Goal: Task Accomplishment & Management: Manage account settings

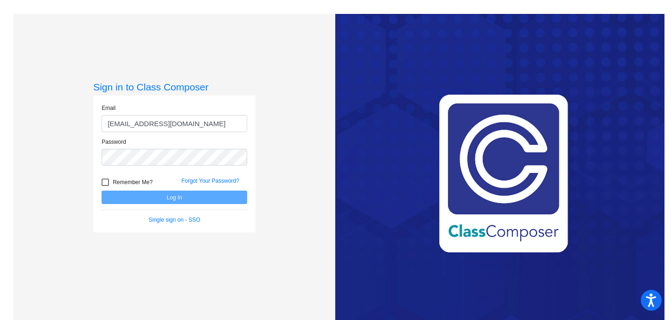
type input "krodgers@hhsd.org"
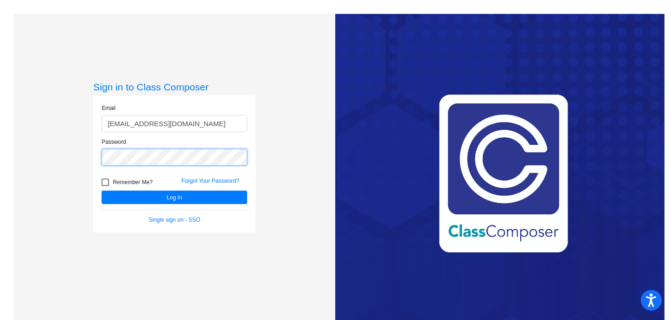
click at [102, 191] on button "Log In" at bounding box center [175, 197] width 146 height 13
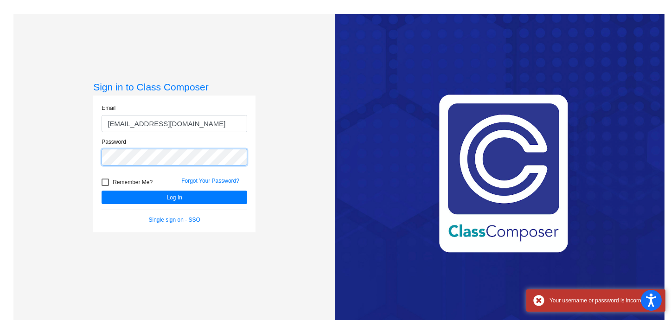
click at [0, 109] on mat-sidenav-content "Sign in to Class Composer Email krodgers@hhsd.org Password Remember Me? Forgot …" at bounding box center [335, 160] width 671 height 320
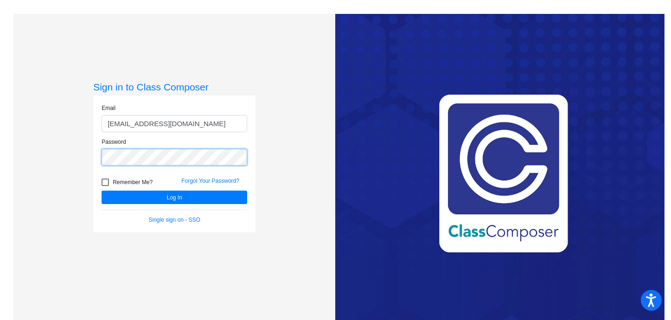
click at [102, 191] on button "Log In" at bounding box center [175, 197] width 146 height 13
drag, startPoint x: 105, startPoint y: 179, endPoint x: 103, endPoint y: 189, distance: 9.9
click at [105, 179] on div at bounding box center [105, 182] width 7 height 7
click at [105, 186] on input "Remember Me?" at bounding box center [105, 186] width 0 height 0
checkbox input "true"
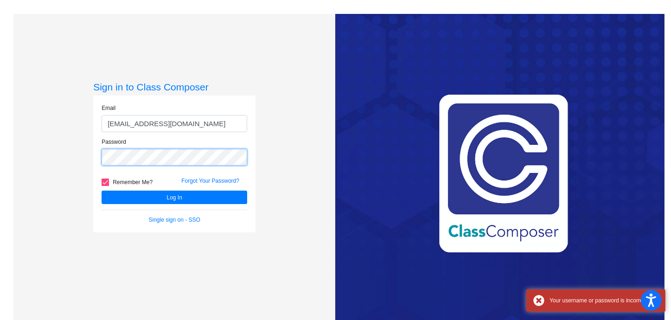
click at [22, 140] on div "Sign in to Class Composer Email krodgers@hhsd.org Password Remember Me? Forgot …" at bounding box center [174, 174] width 322 height 320
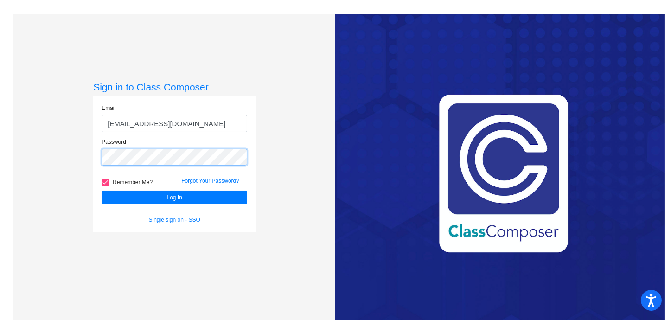
click at [102, 191] on button "Log In" at bounding box center [175, 197] width 146 height 13
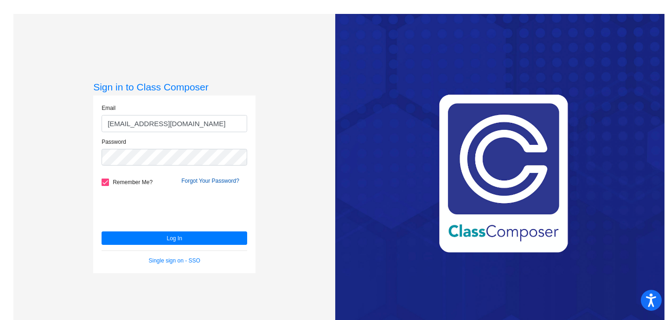
click at [218, 183] on link "Forgot Your Password?" at bounding box center [210, 181] width 58 height 6
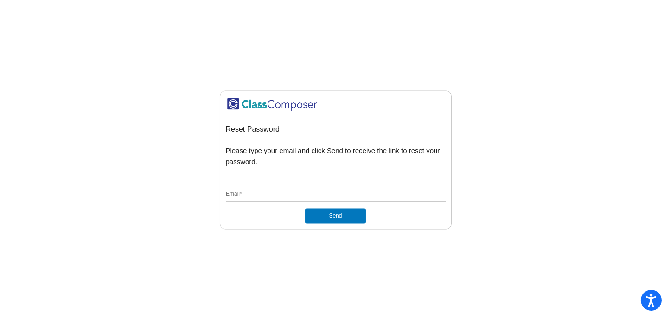
click at [343, 190] on div "Email *" at bounding box center [336, 193] width 220 height 18
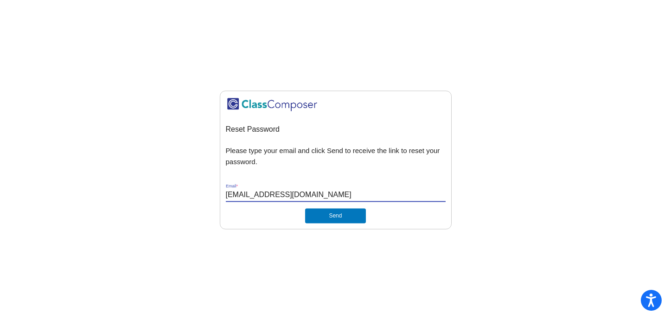
type input "[EMAIL_ADDRESS][DOMAIN_NAME]"
click at [305, 208] on button "Send" at bounding box center [335, 215] width 60 height 15
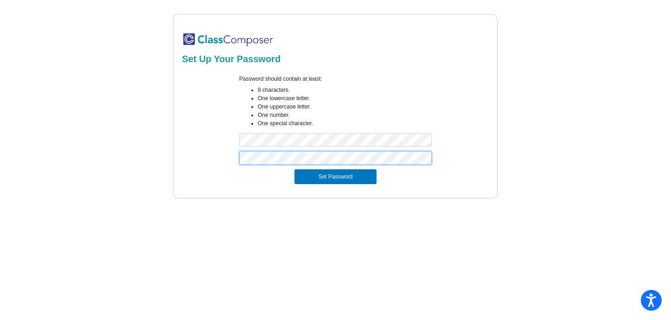
click at [295, 169] on button "Set Password" at bounding box center [336, 176] width 82 height 15
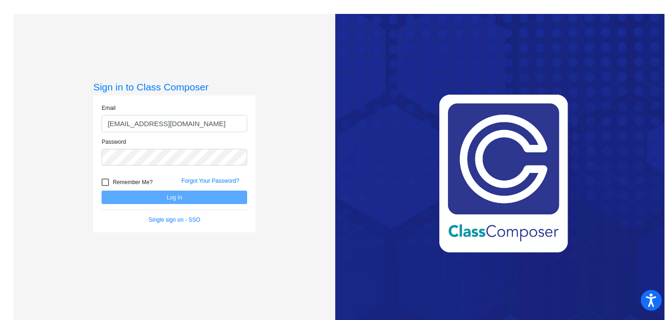
type input "[EMAIL_ADDRESS][DOMAIN_NAME]"
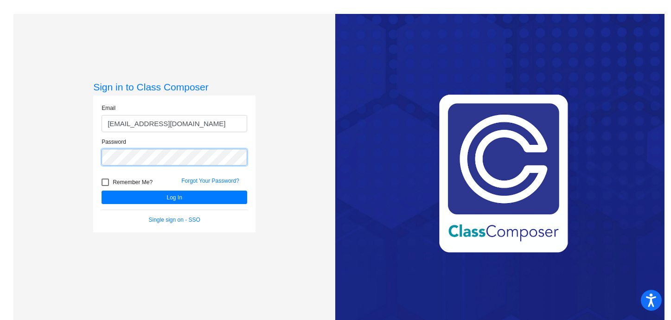
click at [102, 191] on button "Log In" at bounding box center [175, 197] width 146 height 13
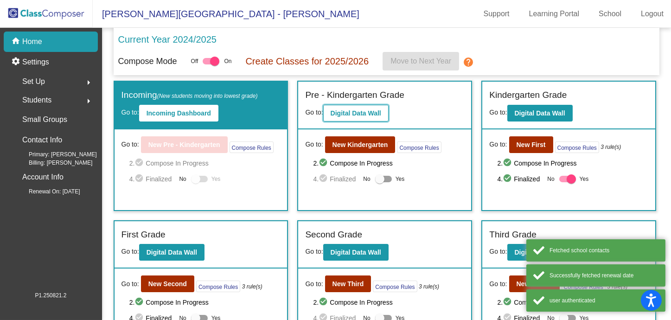
click at [374, 106] on button "Digital Data Wall" at bounding box center [355, 113] width 65 height 17
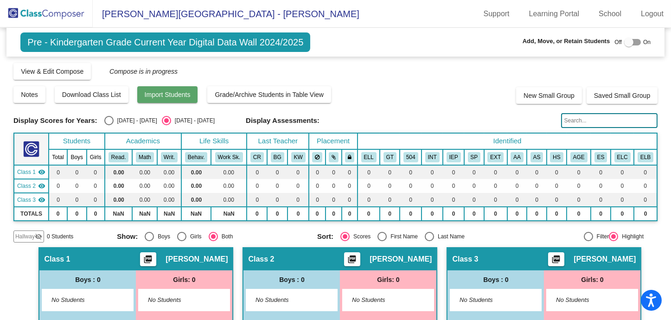
click at [159, 100] on button "Import Students" at bounding box center [167, 94] width 61 height 17
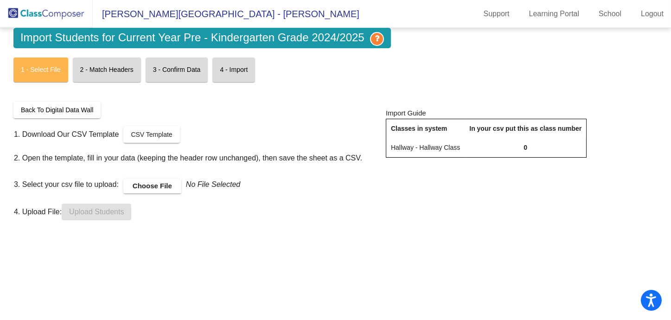
click at [148, 188] on label "Choose File" at bounding box center [152, 186] width 58 height 15
click at [168, 187] on label "Choose File" at bounding box center [152, 186] width 58 height 15
click at [0, 0] on input "Choose File" at bounding box center [0, 0] width 0 height 0
click at [58, 106] on span "Back To Digital Data Wall" at bounding box center [57, 109] width 72 height 7
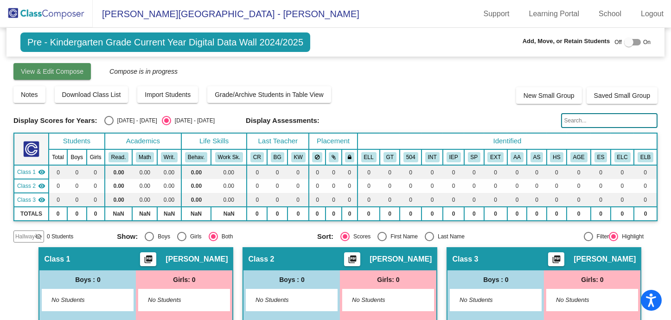
click at [62, 68] on span "View & Edit Compose" at bounding box center [52, 71] width 63 height 7
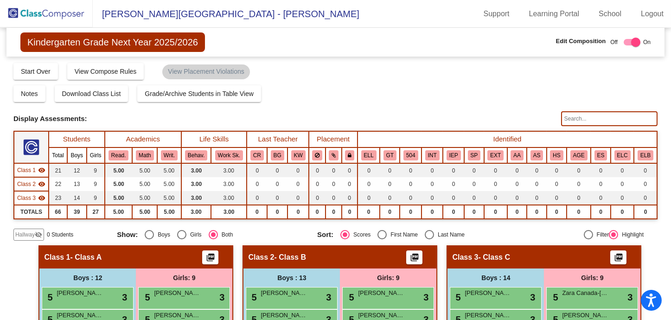
click at [123, 12] on span "[PERSON_NAME][GEOGRAPHIC_DATA] - [PERSON_NAME]" at bounding box center [226, 13] width 267 height 15
click at [78, 13] on img at bounding box center [46, 13] width 93 height 27
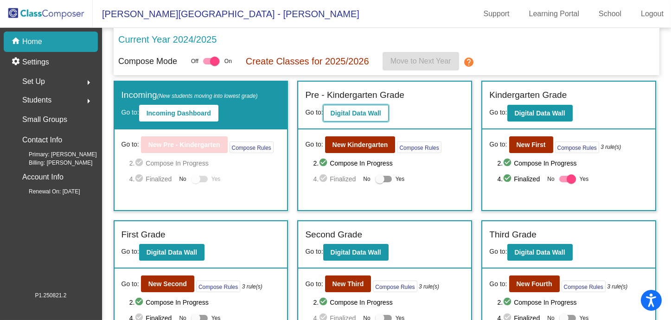
click at [332, 117] on button "Digital Data Wall" at bounding box center [355, 113] width 65 height 17
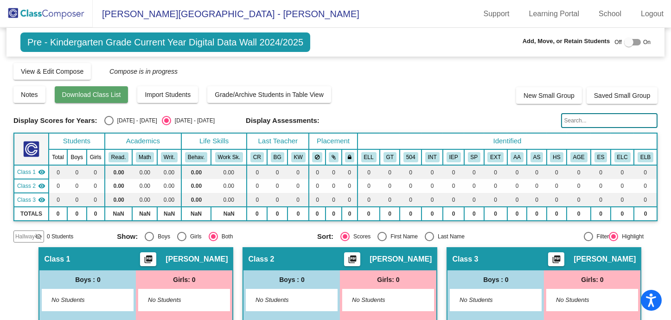
click at [104, 101] on button "Download Class List" at bounding box center [92, 94] width 74 height 17
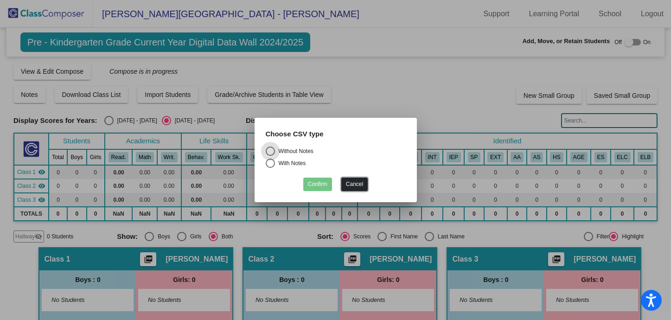
click at [351, 183] on button "Cancel" at bounding box center [354, 184] width 26 height 13
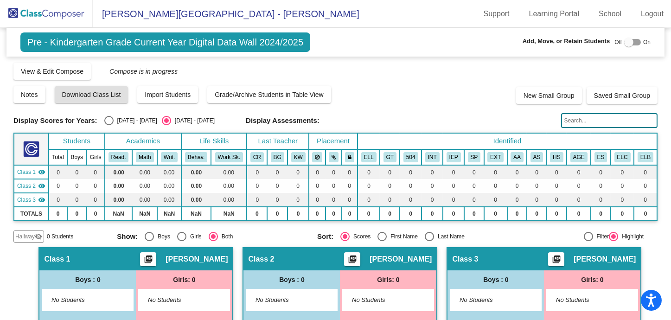
click at [624, 43] on div at bounding box center [628, 42] width 9 height 9
checkbox input "true"
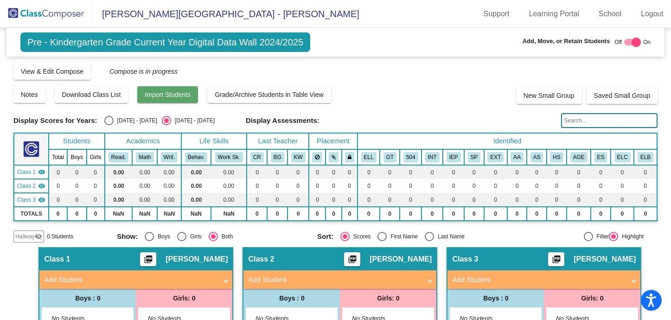
click at [162, 95] on span "Import Students" at bounding box center [168, 94] width 46 height 7
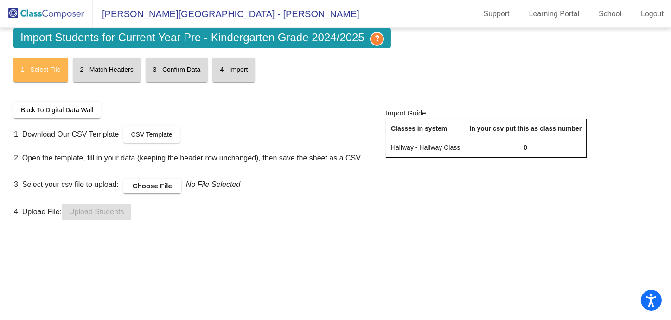
click at [170, 189] on label "Choose File" at bounding box center [152, 186] width 58 height 15
click at [0, 0] on input "Choose File" at bounding box center [0, 0] width 0 height 0
click at [180, 66] on mat-card "3 - Confirm Data" at bounding box center [177, 70] width 63 height 25
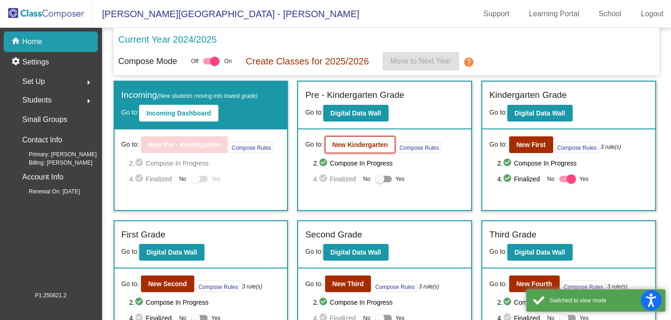
click at [347, 144] on b "New Kindergarten" at bounding box center [361, 144] width 56 height 7
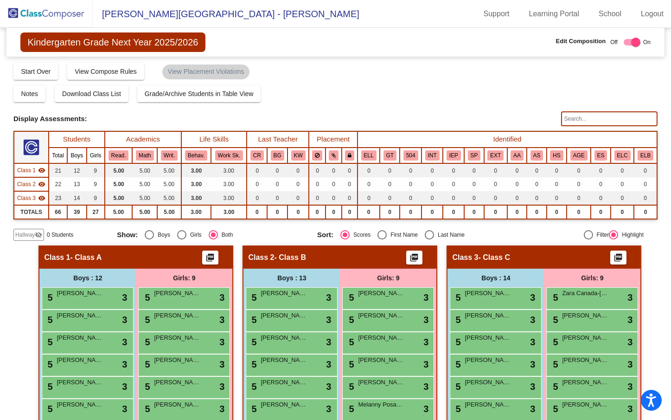
drag, startPoint x: 142, startPoint y: 11, endPoint x: 131, endPoint y: 14, distance: 10.6
click at [141, 11] on span "[PERSON_NAME][GEOGRAPHIC_DATA] - [PERSON_NAME]" at bounding box center [226, 13] width 267 height 15
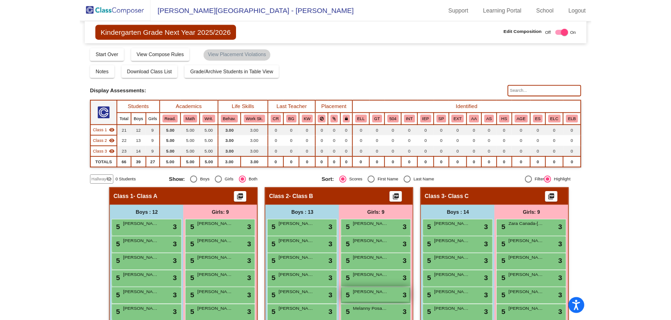
scroll to position [62, 0]
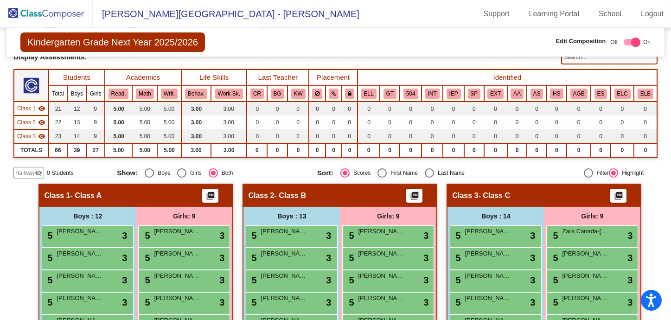
click at [60, 6] on img at bounding box center [46, 13] width 93 height 27
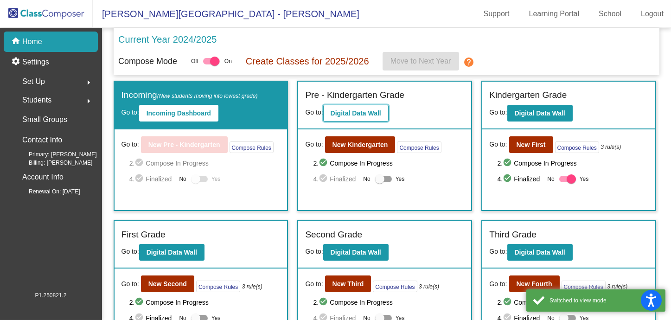
click at [352, 108] on button "Digital Data Wall" at bounding box center [355, 113] width 65 height 17
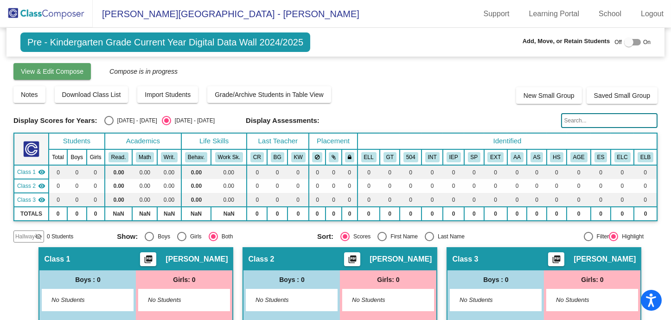
click at [71, 73] on span "View & Edit Compose" at bounding box center [52, 71] width 63 height 7
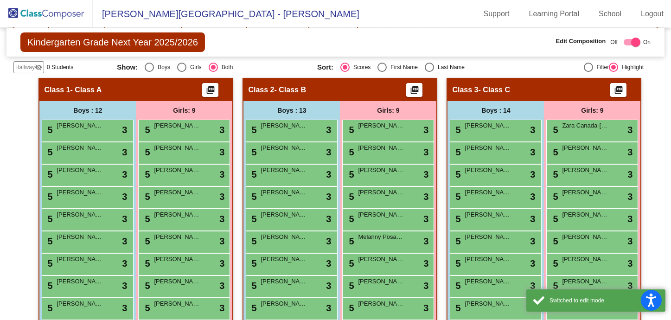
scroll to position [106, 0]
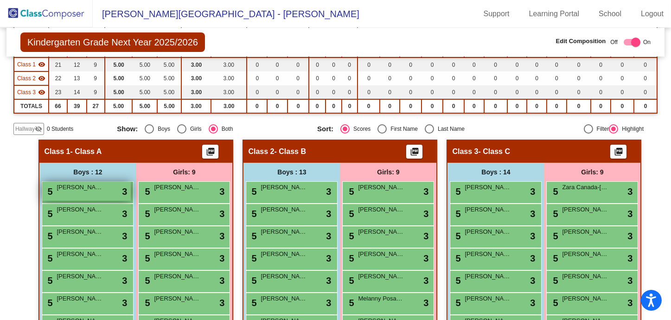
click at [89, 194] on div "5 [PERSON_NAME] lock do_not_disturb_alt 3" at bounding box center [86, 191] width 89 height 19
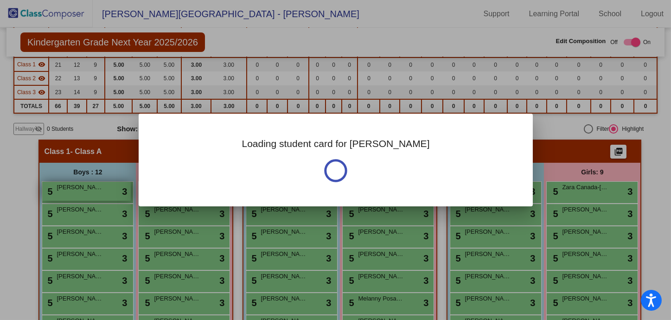
click at [89, 194] on div at bounding box center [335, 160] width 671 height 320
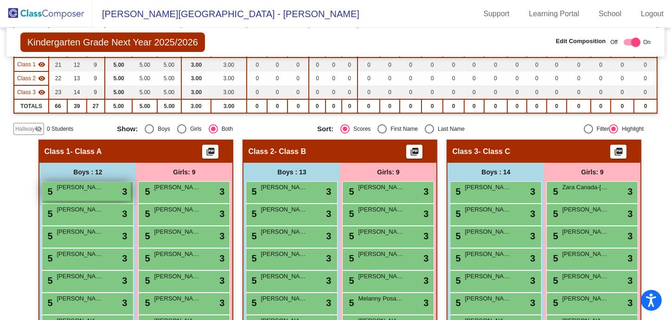
click at [88, 193] on div "5 [PERSON_NAME] lock do_not_disturb_alt 3" at bounding box center [86, 191] width 89 height 19
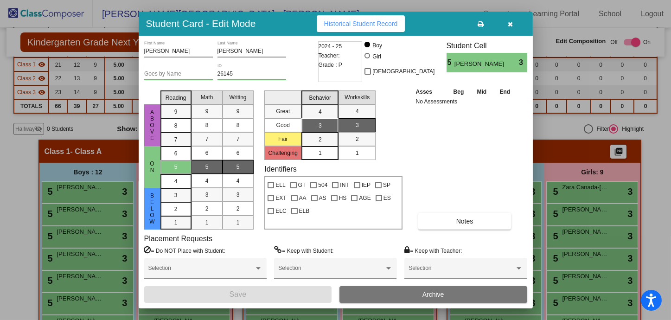
click at [514, 23] on button "button" at bounding box center [511, 23] width 30 height 17
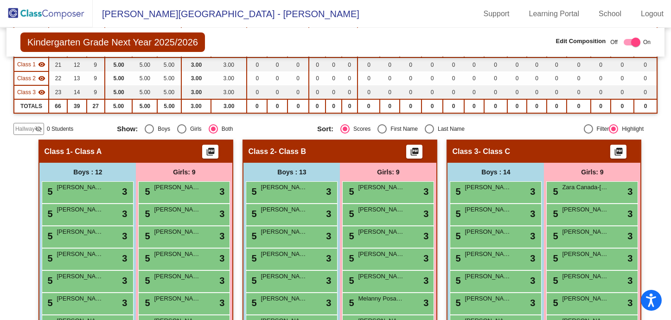
scroll to position [0, 0]
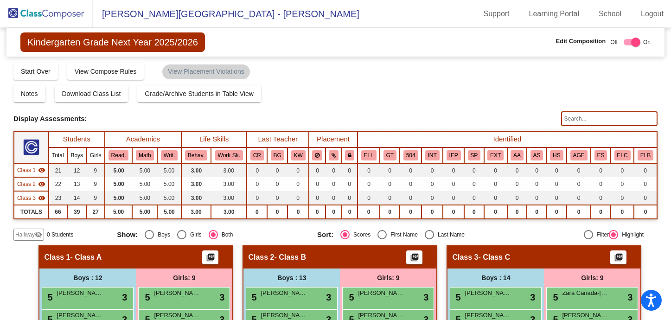
click at [65, 9] on img at bounding box center [46, 13] width 93 height 27
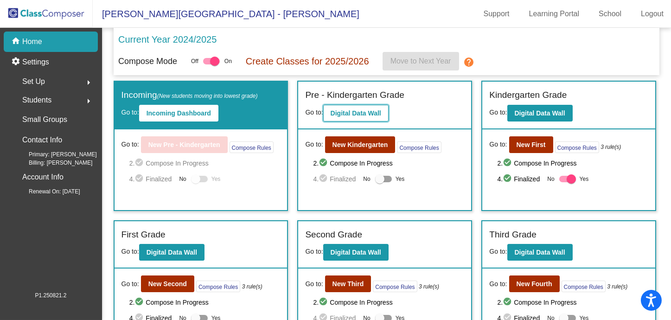
click at [347, 111] on b "Digital Data Wall" at bounding box center [356, 112] width 51 height 7
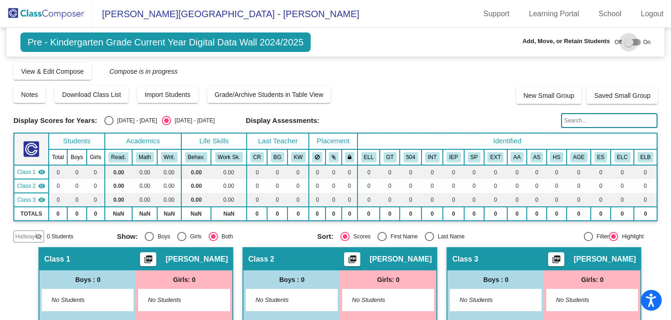
click at [629, 37] on label at bounding box center [632, 42] width 17 height 11
checkbox input "true"
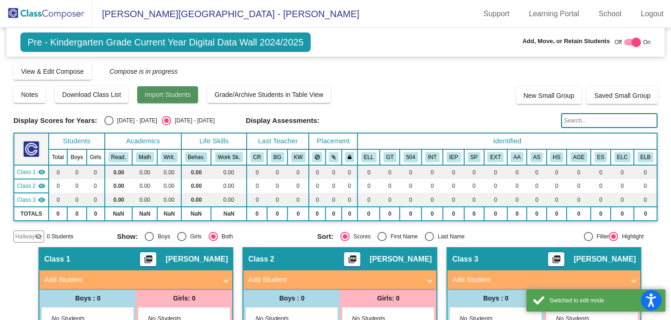
click at [166, 96] on span "Import Students" at bounding box center [168, 94] width 46 height 7
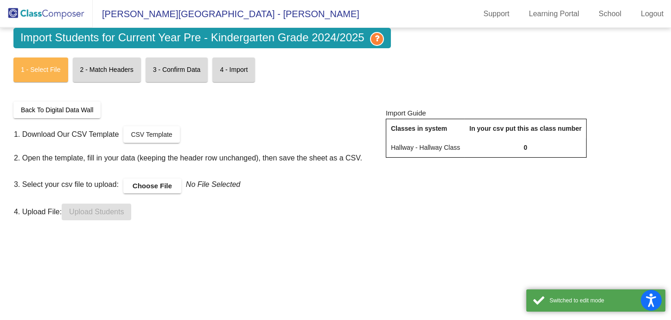
click at [146, 186] on label "Choose File" at bounding box center [152, 186] width 58 height 15
click at [0, 0] on input "Choose File" at bounding box center [0, 0] width 0 height 0
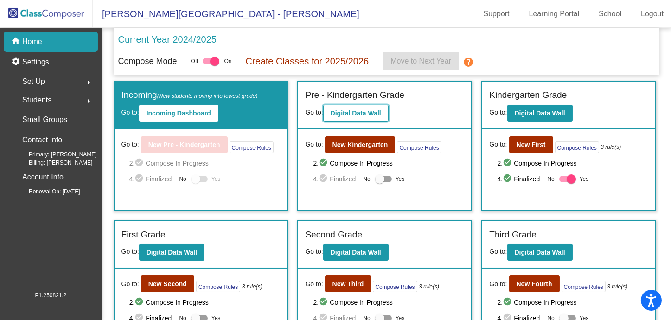
click at [380, 110] on b "Digital Data Wall" at bounding box center [356, 112] width 51 height 7
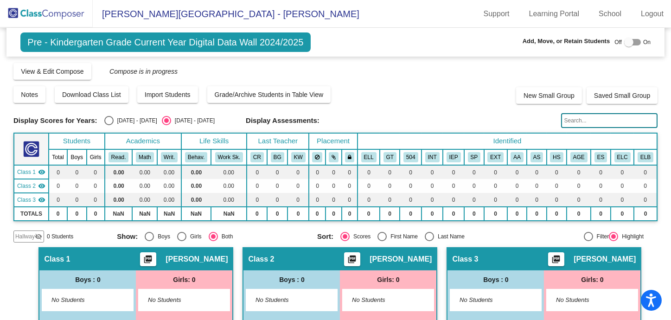
click at [624, 43] on div at bounding box center [628, 42] width 9 height 9
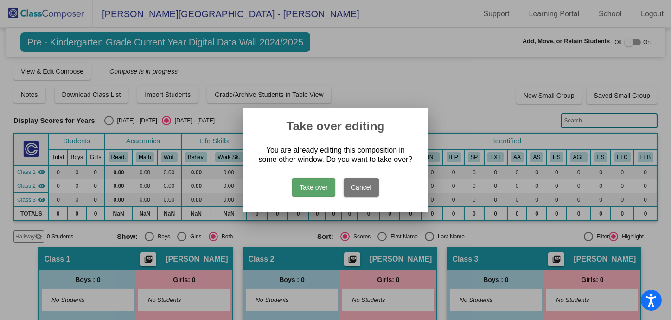
click at [318, 185] on button "Take over" at bounding box center [313, 187] width 43 height 19
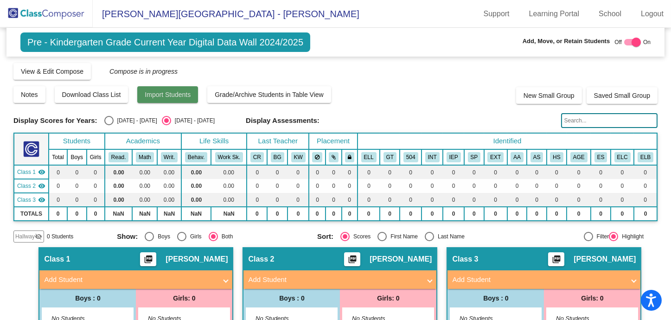
click at [173, 97] on span "Import Students" at bounding box center [168, 94] width 46 height 7
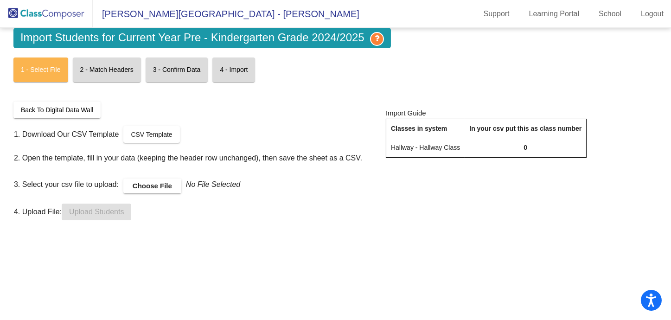
click at [167, 192] on label "Choose File" at bounding box center [152, 186] width 58 height 15
click at [0, 0] on input "Choose File" at bounding box center [0, 0] width 0 height 0
